Goal: Information Seeking & Learning: Check status

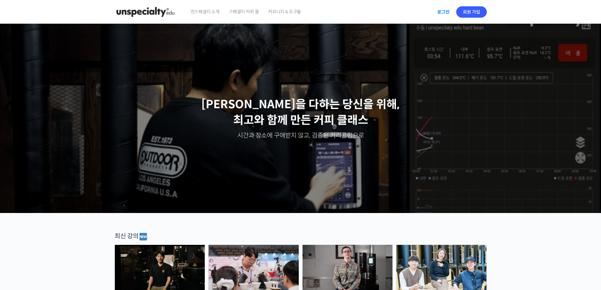
click at [442, 8] on link "로그인" at bounding box center [443, 12] width 20 height 15
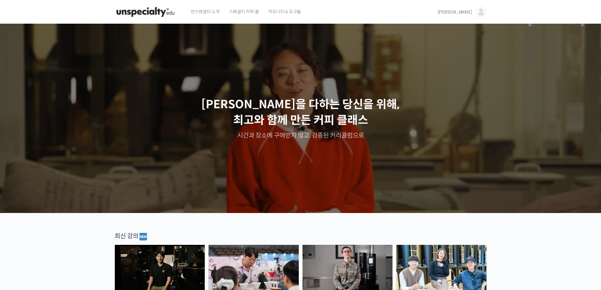
click at [153, 13] on img at bounding box center [146, 12] width 62 height 19
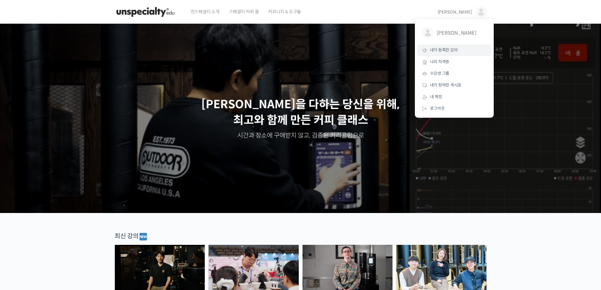
click at [455, 47] on span "내가 등록한 강의" at bounding box center [444, 49] width 28 height 5
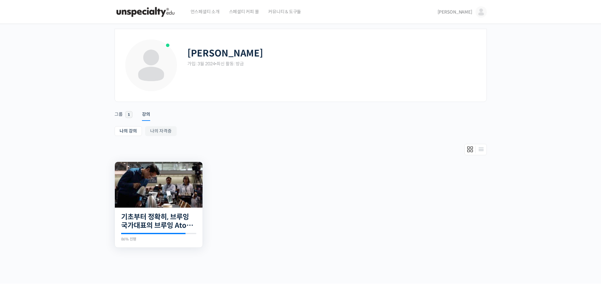
click at [160, 190] on img at bounding box center [159, 185] width 88 height 46
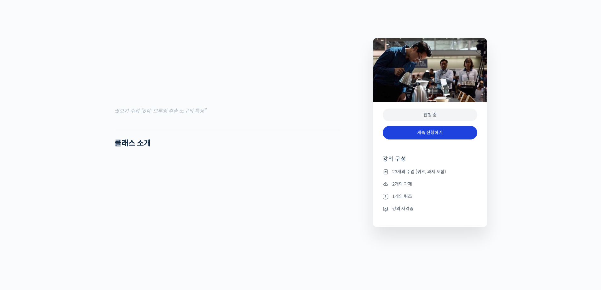
scroll to position [789, 0]
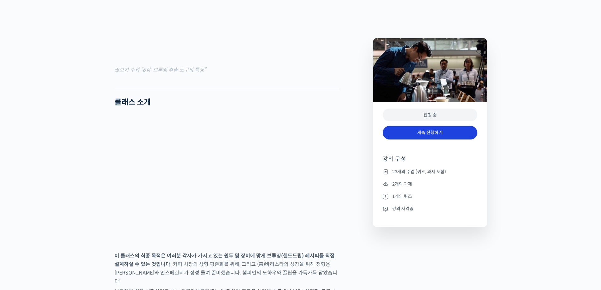
click at [440, 134] on link "계속 진행하기" at bounding box center [430, 133] width 95 height 14
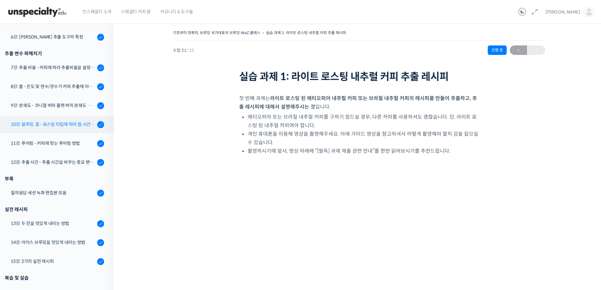
scroll to position [212, 0]
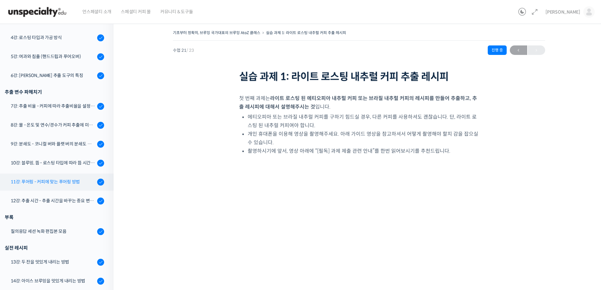
click at [56, 183] on div "11강: 푸어링 - 커피에 맞는 푸어링 방법" at bounding box center [53, 181] width 85 height 7
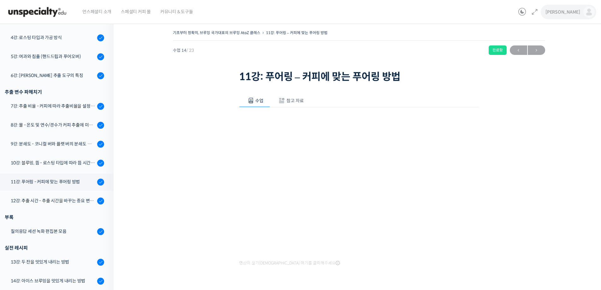
click at [590, 9] on img at bounding box center [588, 11] width 11 height 11
click at [526, 9] on icon at bounding box center [522, 12] width 8 height 8
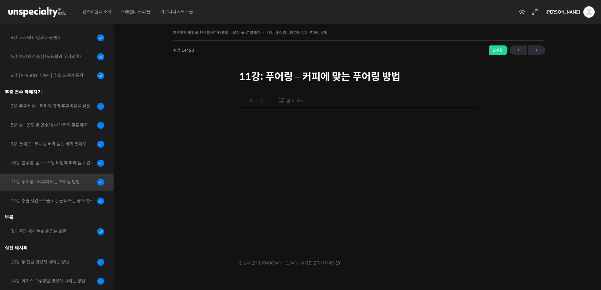
click at [526, 9] on icon at bounding box center [522, 12] width 8 height 8
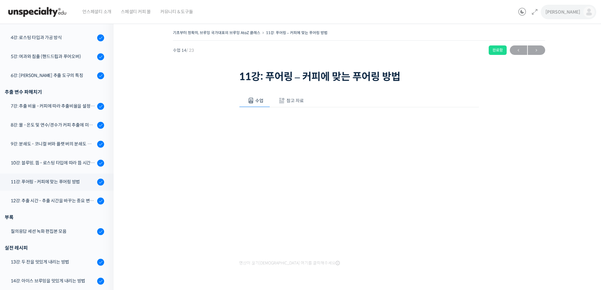
click at [580, 12] on link "[PERSON_NAME]" at bounding box center [569, 12] width 49 height 24
click at [564, 62] on link "나의 자격증" at bounding box center [562, 62] width 74 height 12
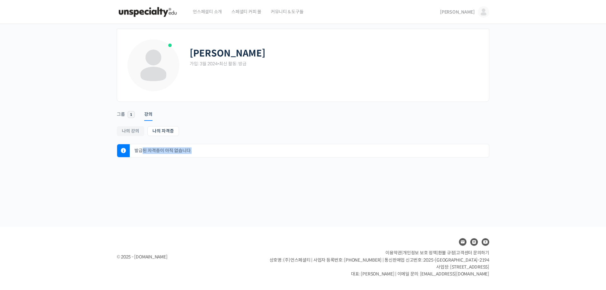
drag, startPoint x: 141, startPoint y: 151, endPoint x: 195, endPoint y: 154, distance: 53.7
click at [195, 154] on p "발급된 자격증이 아직 없습니다." at bounding box center [311, 150] width 356 height 13
click at [133, 130] on link "나의 강의" at bounding box center [130, 131] width 27 height 10
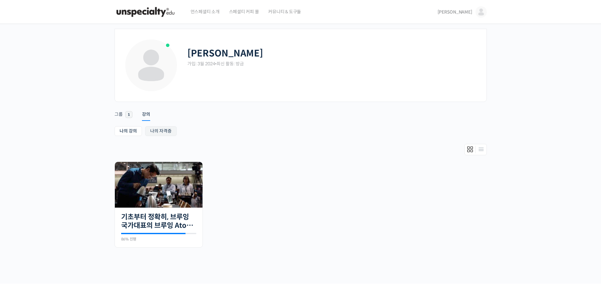
click at [148, 135] on link "나의 자격증" at bounding box center [161, 131] width 32 height 10
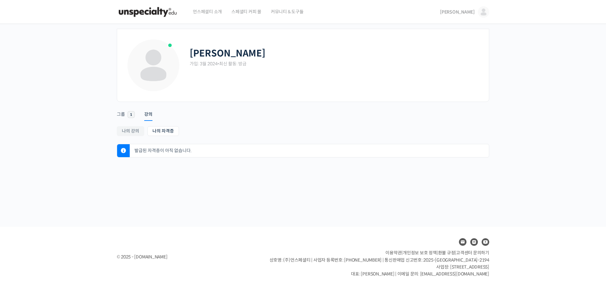
click at [126, 149] on span at bounding box center [123, 150] width 13 height 13
click at [155, 15] on img at bounding box center [148, 12] width 62 height 19
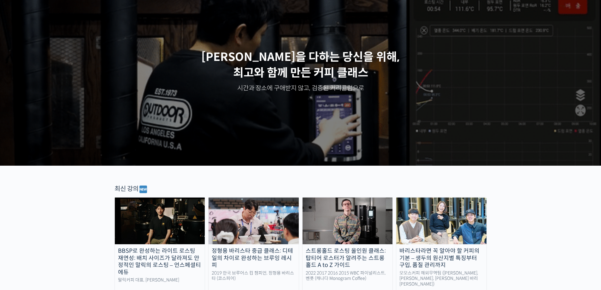
scroll to position [158, 0]
